Goal: Navigation & Orientation: Find specific page/section

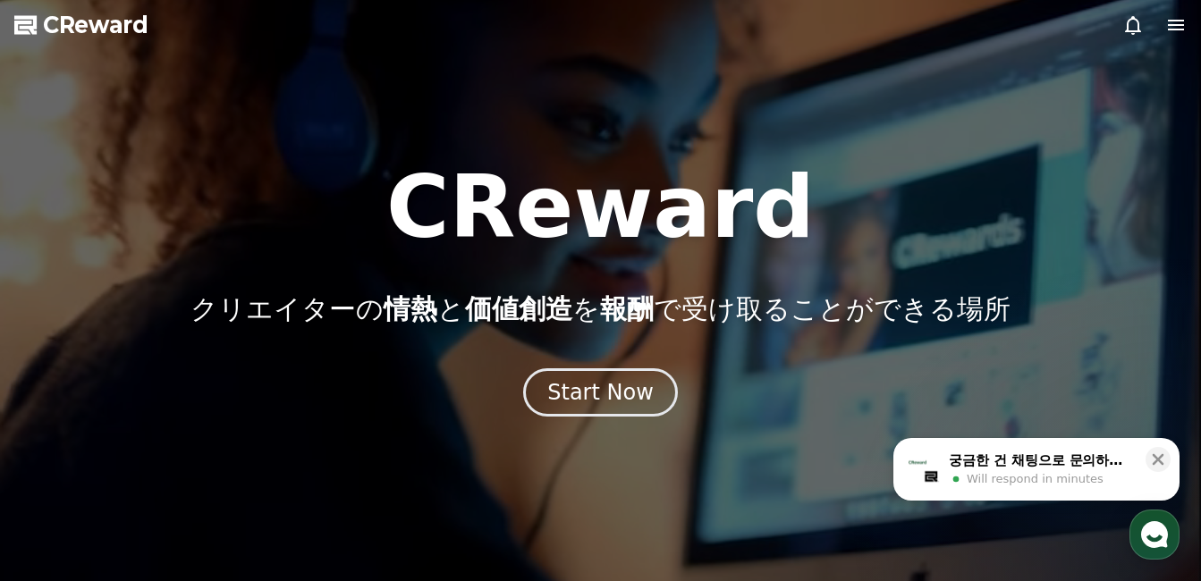
click at [567, 388] on div "Start Now" at bounding box center [600, 392] width 106 height 29
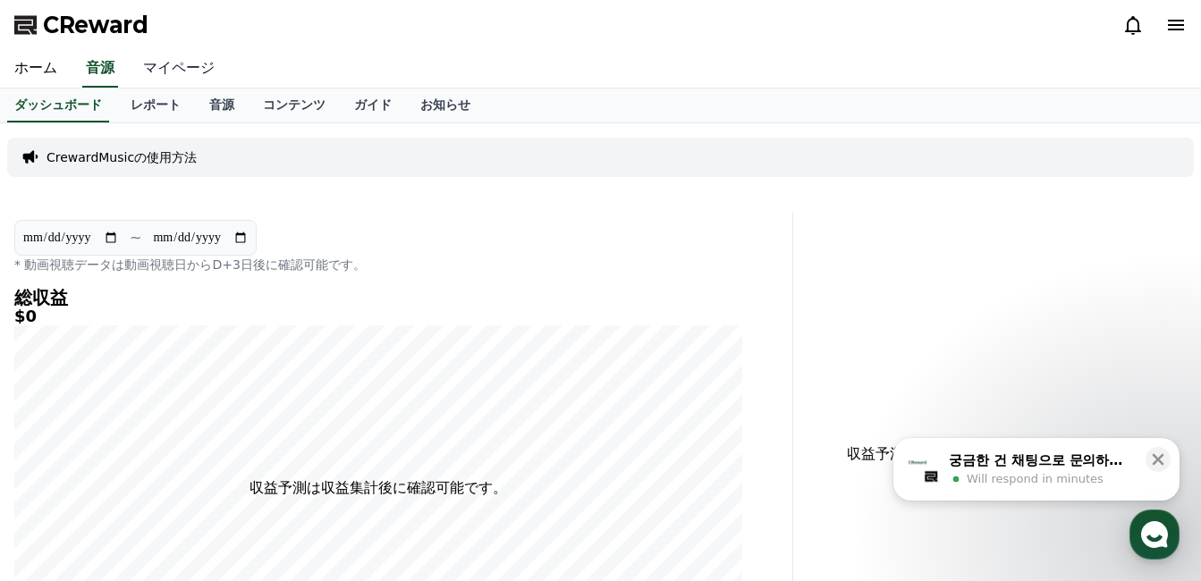
click at [158, 74] on link "マイページ" at bounding box center [179, 69] width 100 height 38
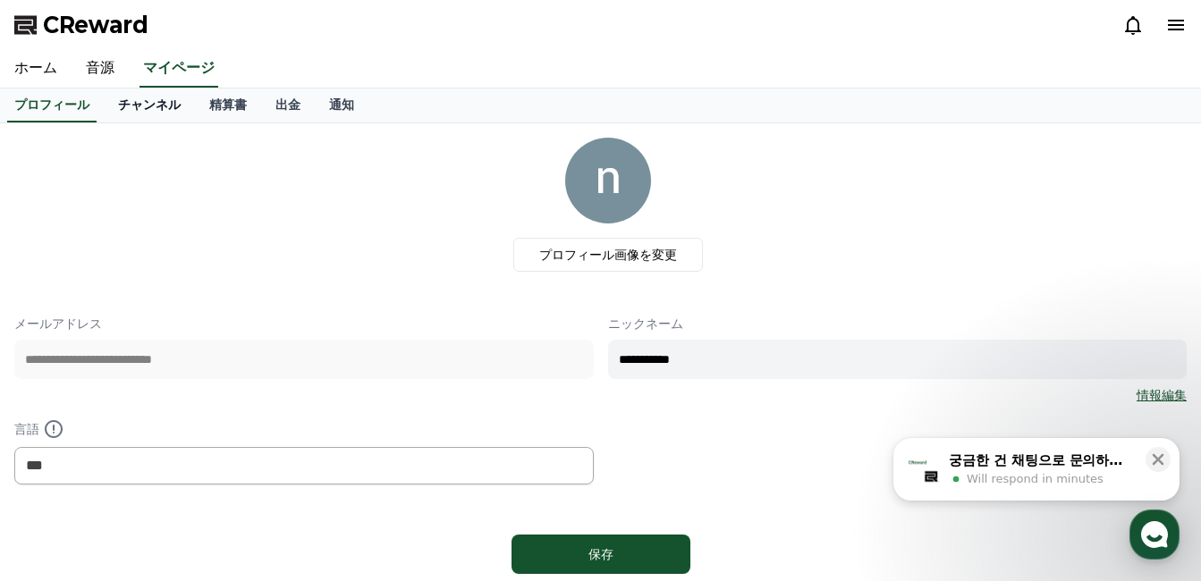
click at [125, 91] on link "チャンネル" at bounding box center [149, 106] width 91 height 34
